Goal: Task Accomplishment & Management: Use online tool/utility

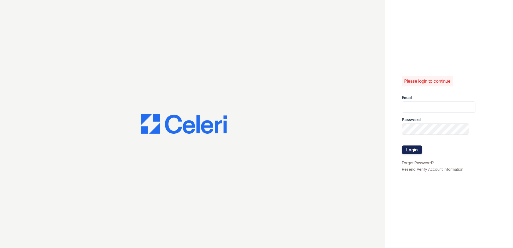
type input "renewwaltham@trinity-pm.com"
click at [406, 149] on button "Login" at bounding box center [412, 149] width 20 height 9
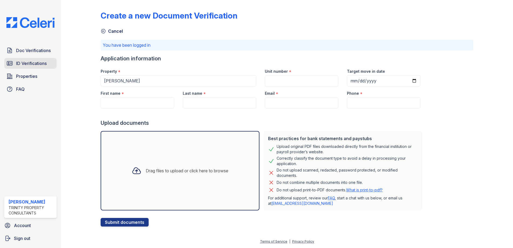
click at [21, 61] on span "ID Verifications" at bounding box center [31, 63] width 31 height 6
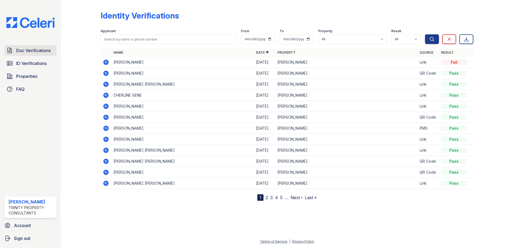
click at [38, 50] on span "Doc Verifications" at bounding box center [33, 50] width 35 height 6
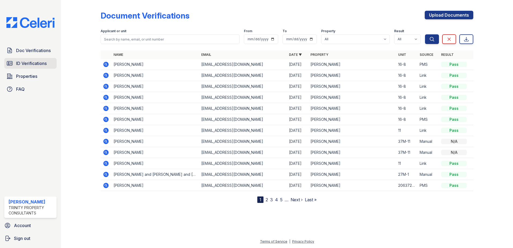
click at [41, 65] on span "ID Verifications" at bounding box center [31, 63] width 31 height 6
